Goal: Information Seeking & Learning: Learn about a topic

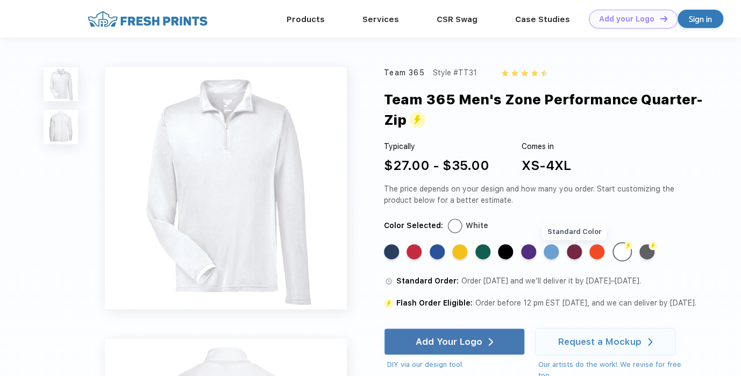
click at [570, 253] on div "Standard Color" at bounding box center [574, 251] width 15 height 15
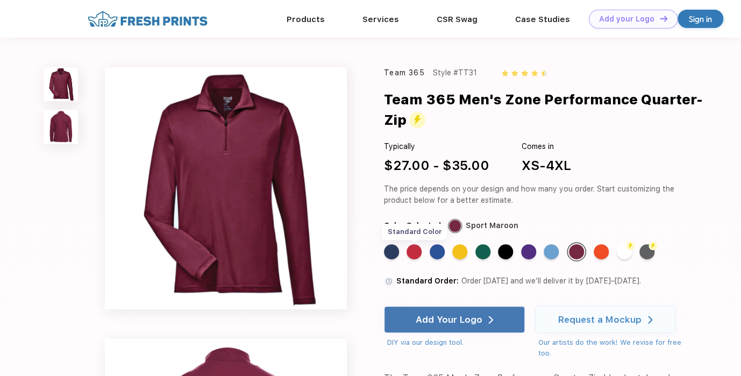
click at [421, 250] on div "Standard Color" at bounding box center [414, 251] width 15 height 15
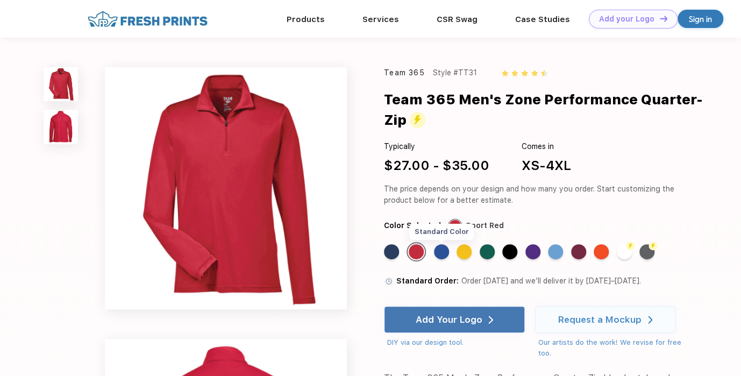
click at [437, 252] on div "Standard Color" at bounding box center [441, 251] width 15 height 15
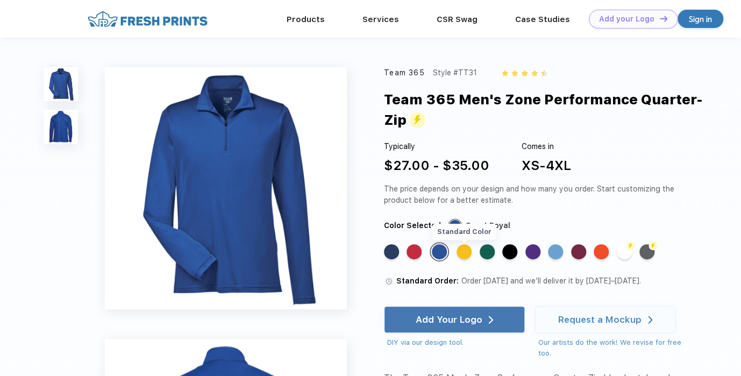
click at [462, 252] on div "Standard Color" at bounding box center [464, 251] width 15 height 15
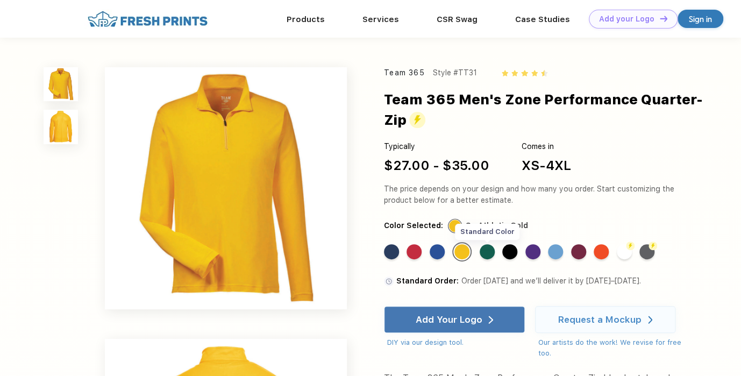
click at [493, 254] on div "Standard Color" at bounding box center [487, 251] width 15 height 15
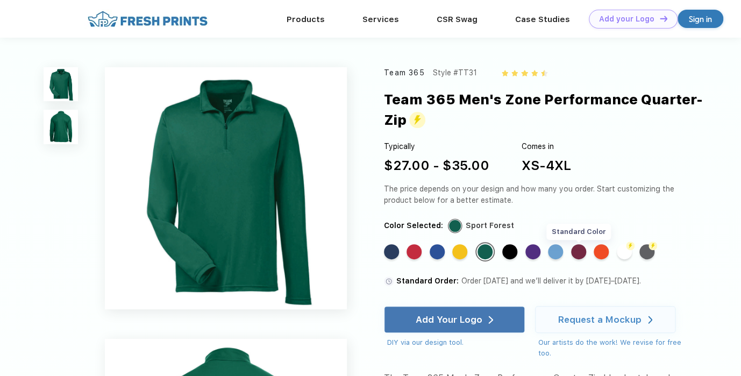
click at [580, 255] on div "Standard Color" at bounding box center [578, 251] width 15 height 15
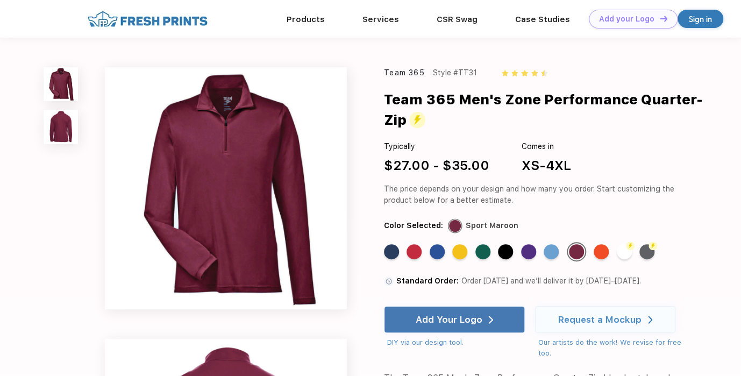
click at [656, 166] on div "Typically $27.00 - $35.00 Comes in XS-4XL" at bounding box center [536, 158] width 304 height 34
click at [538, 158] on div "XS-4XL" at bounding box center [546, 165] width 49 height 19
drag, startPoint x: 516, startPoint y: 165, endPoint x: 591, endPoint y: 173, distance: 75.1
click at [591, 173] on div "Typically $27.00 - $35.00 Comes in XS-4XL" at bounding box center [536, 158] width 304 height 34
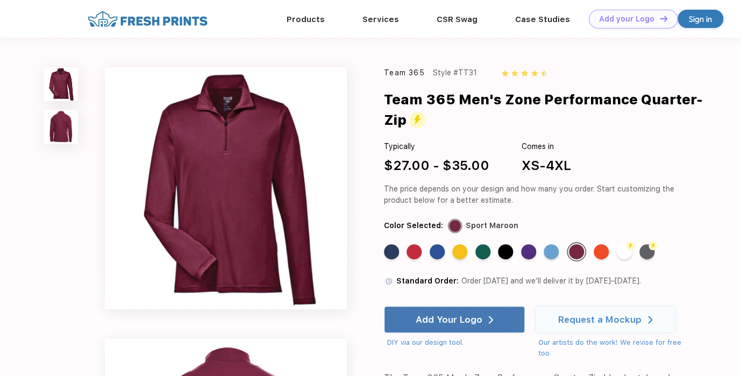
click at [591, 173] on div "Typically $27.00 - $35.00 Comes in XS-4XL" at bounding box center [536, 158] width 304 height 34
drag, startPoint x: 519, startPoint y: 167, endPoint x: 566, endPoint y: 168, distance: 47.4
click at [566, 168] on div "Typically $27.00 - $35.00 Comes in XS-4XL" at bounding box center [536, 158] width 304 height 34
drag, startPoint x: 383, startPoint y: 94, endPoint x: 409, endPoint y: 121, distance: 36.9
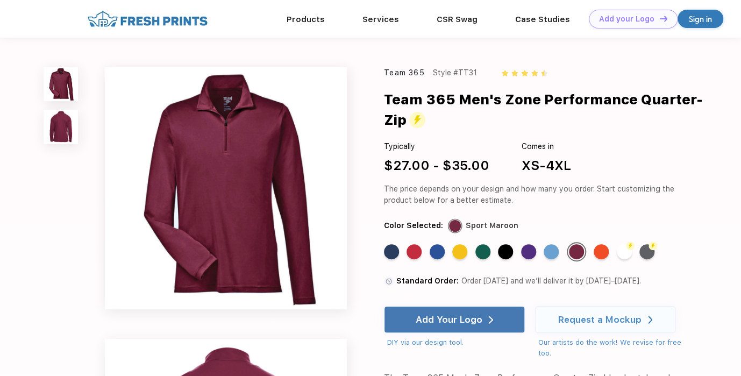
copy div "Team 365 Men's Zone Performance Quarter-Zip"
